Goal: Task Accomplishment & Management: Use online tool/utility

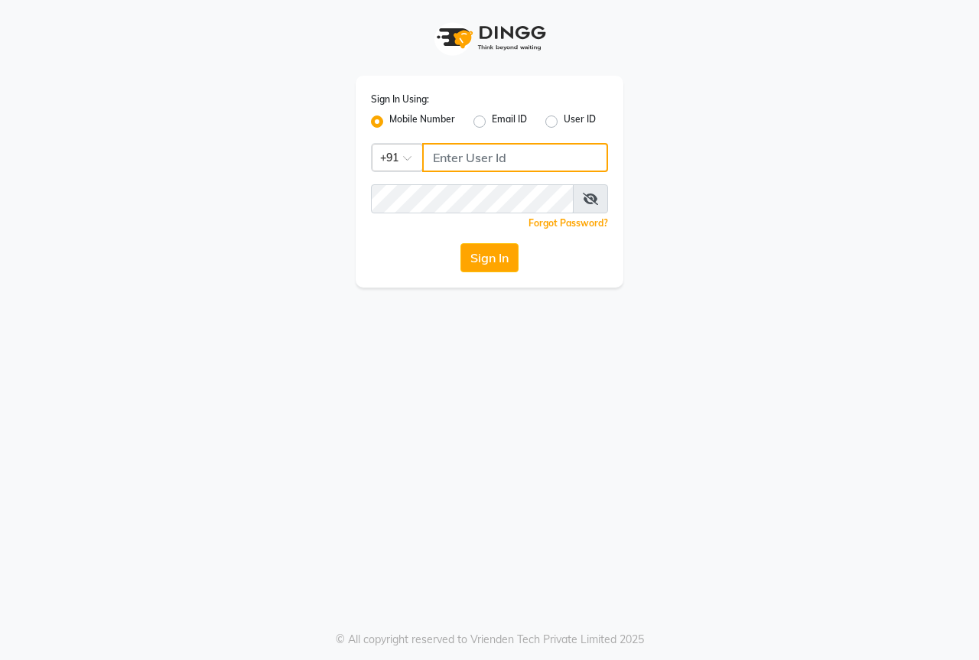
click at [542, 156] on input "Username" at bounding box center [515, 157] width 186 height 29
type input "8828059412"
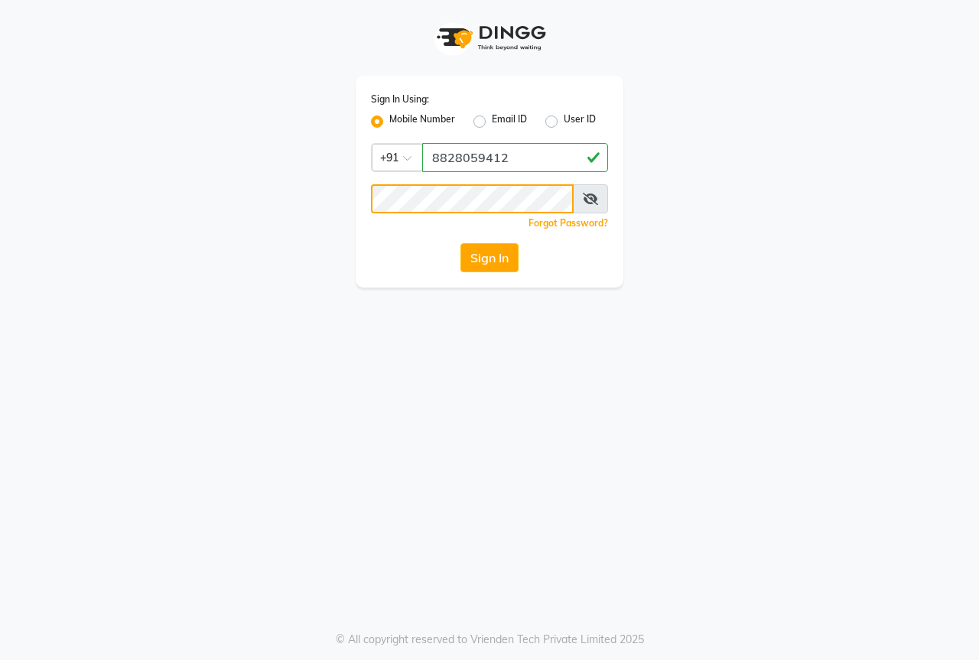
click at [460, 243] on button "Sign In" at bounding box center [489, 257] width 58 height 29
